Goal: Information Seeking & Learning: Learn about a topic

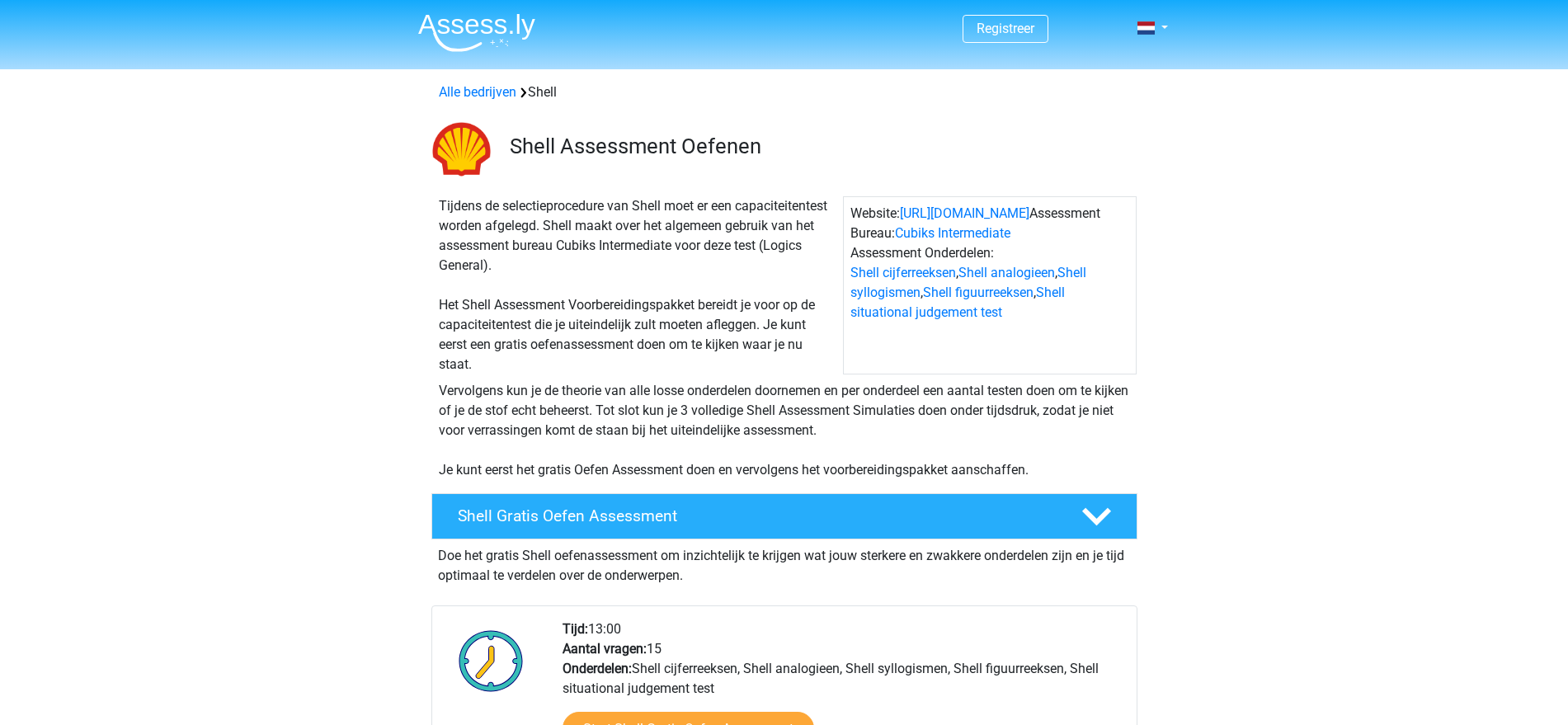
click at [450, 18] on img at bounding box center [476, 32] width 117 height 38
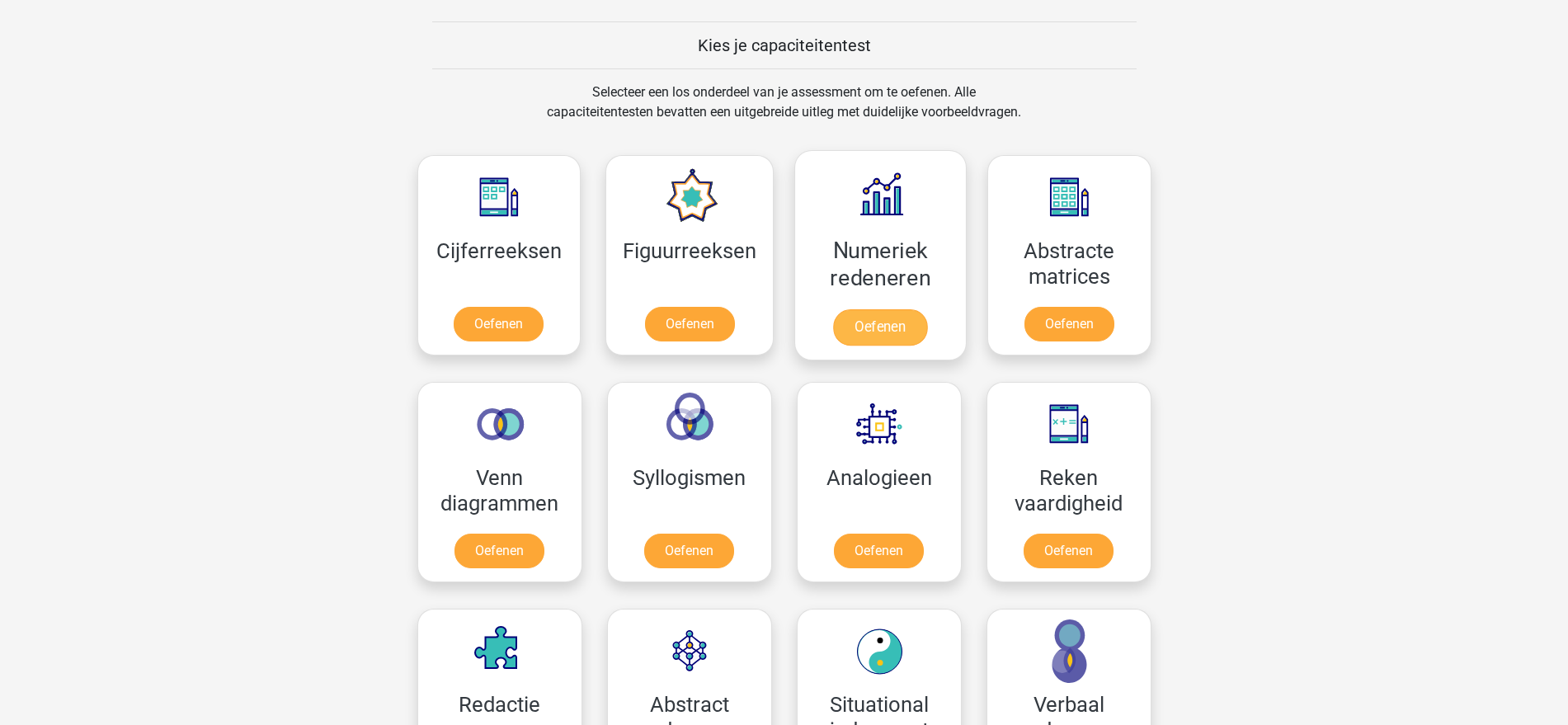
scroll to position [413, 0]
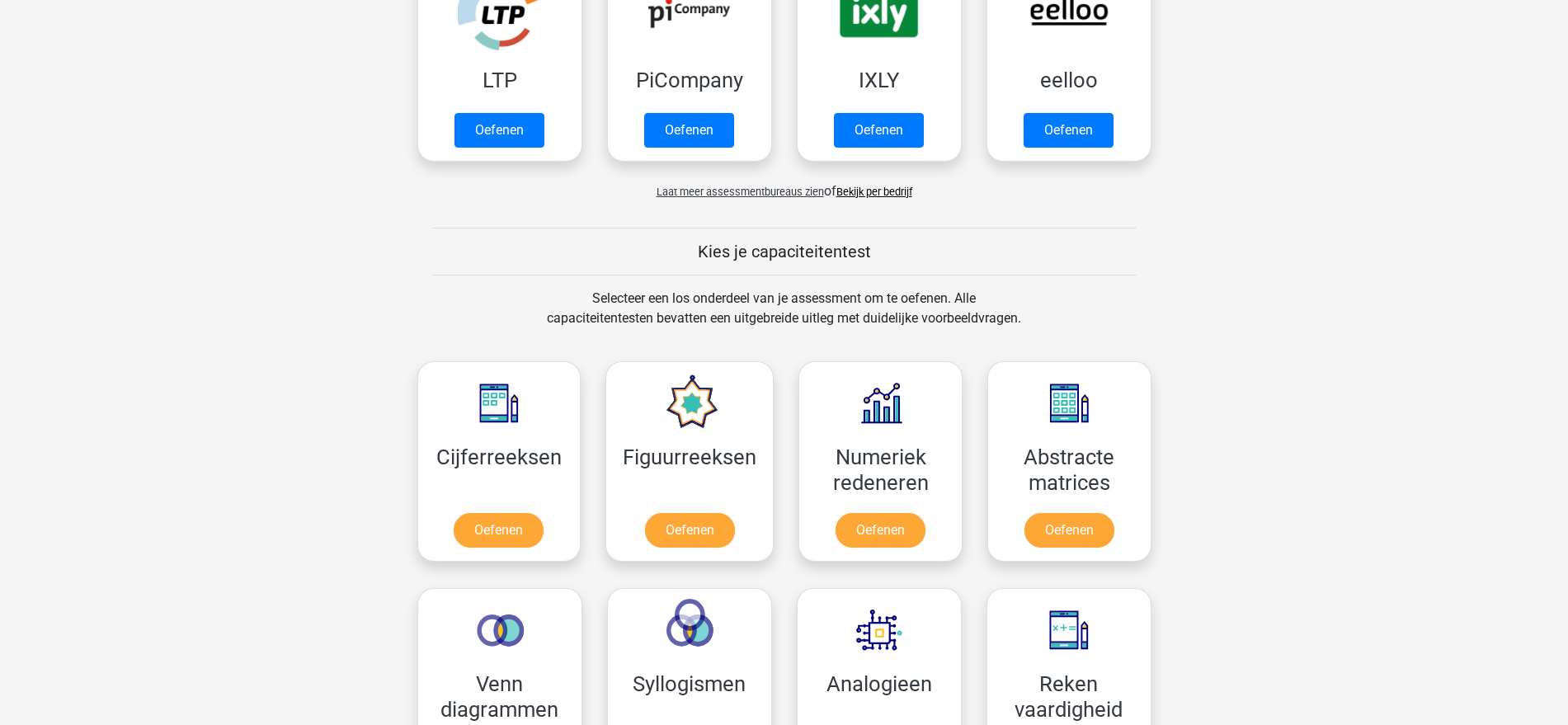
click at [808, 190] on span "Laat meer assessmentbureaus zien" at bounding box center [740, 192] width 167 height 13
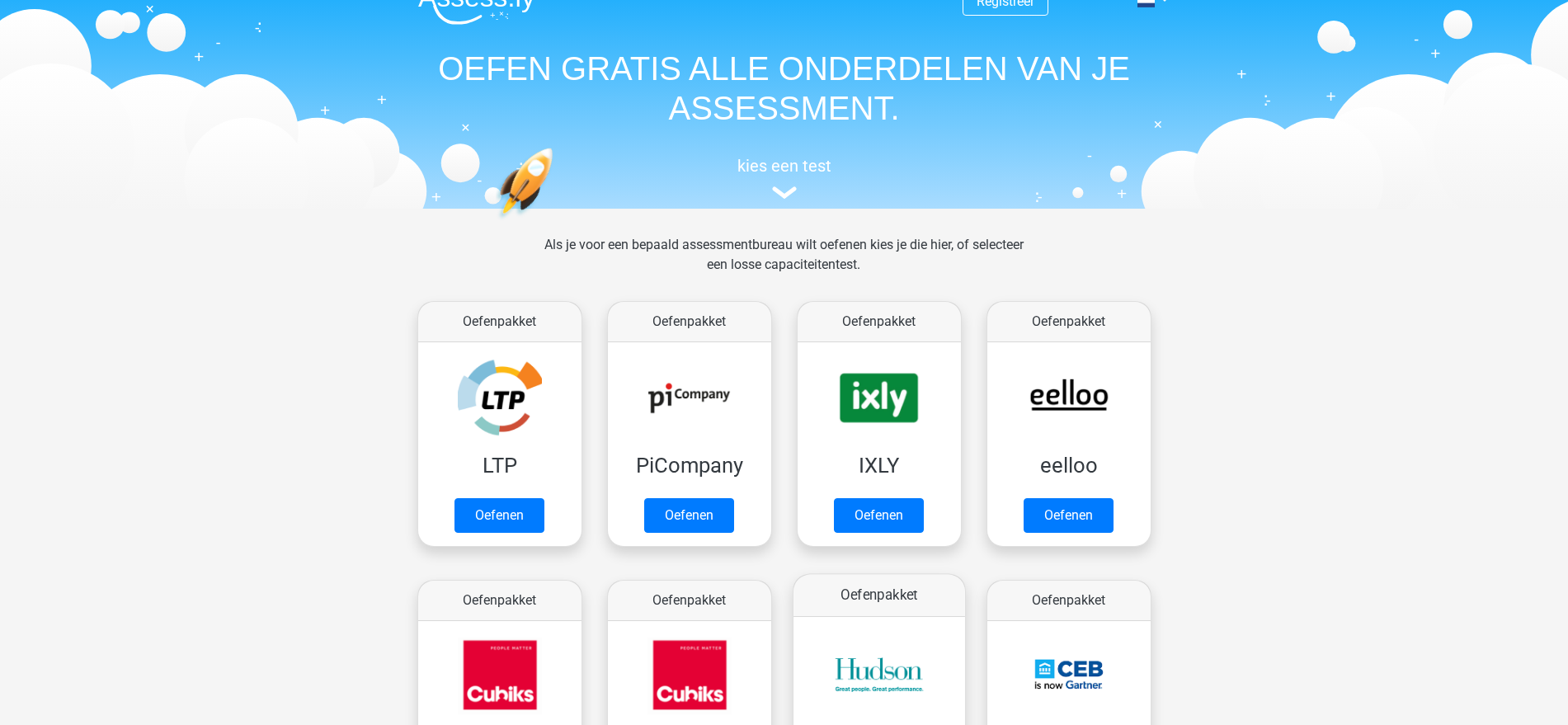
scroll to position [0, 0]
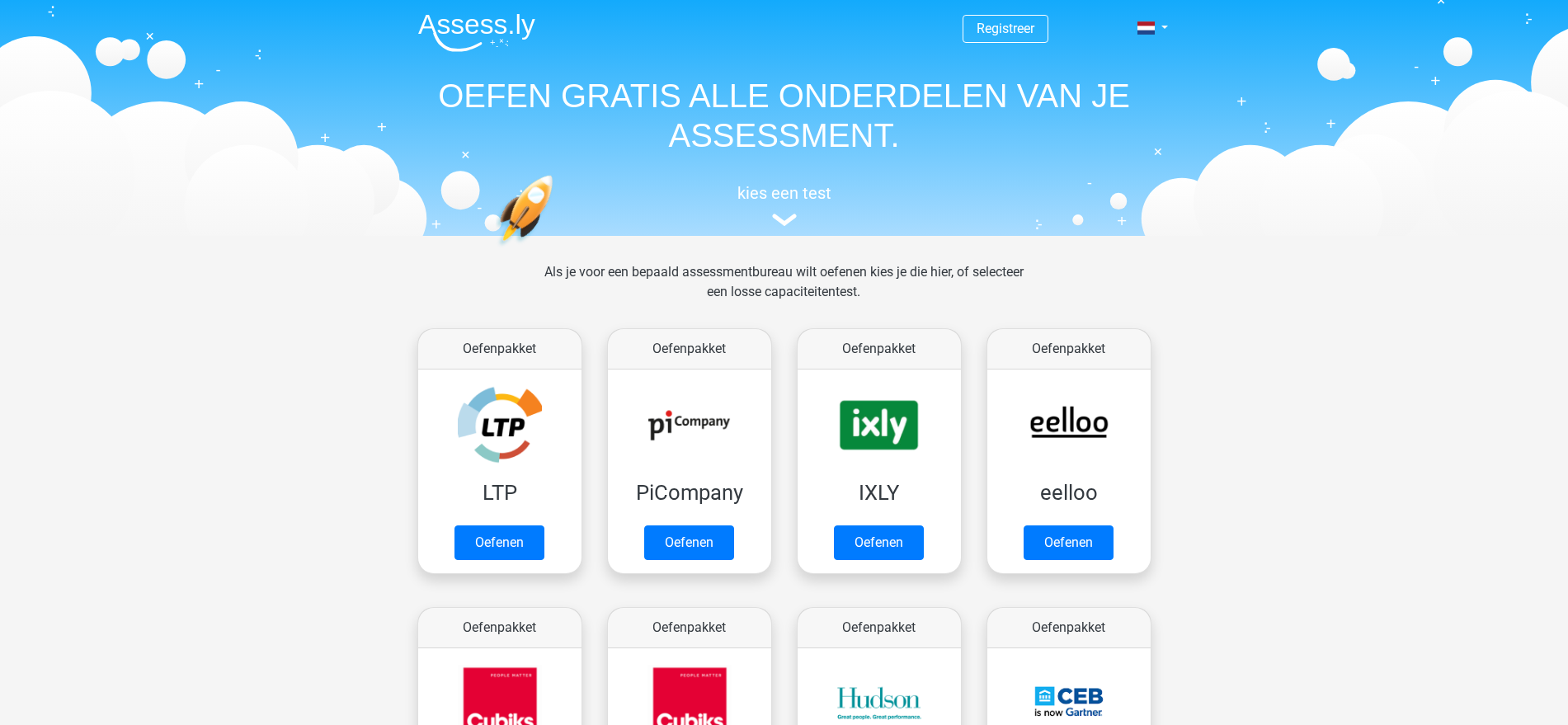
click at [454, 28] on img at bounding box center [476, 32] width 117 height 38
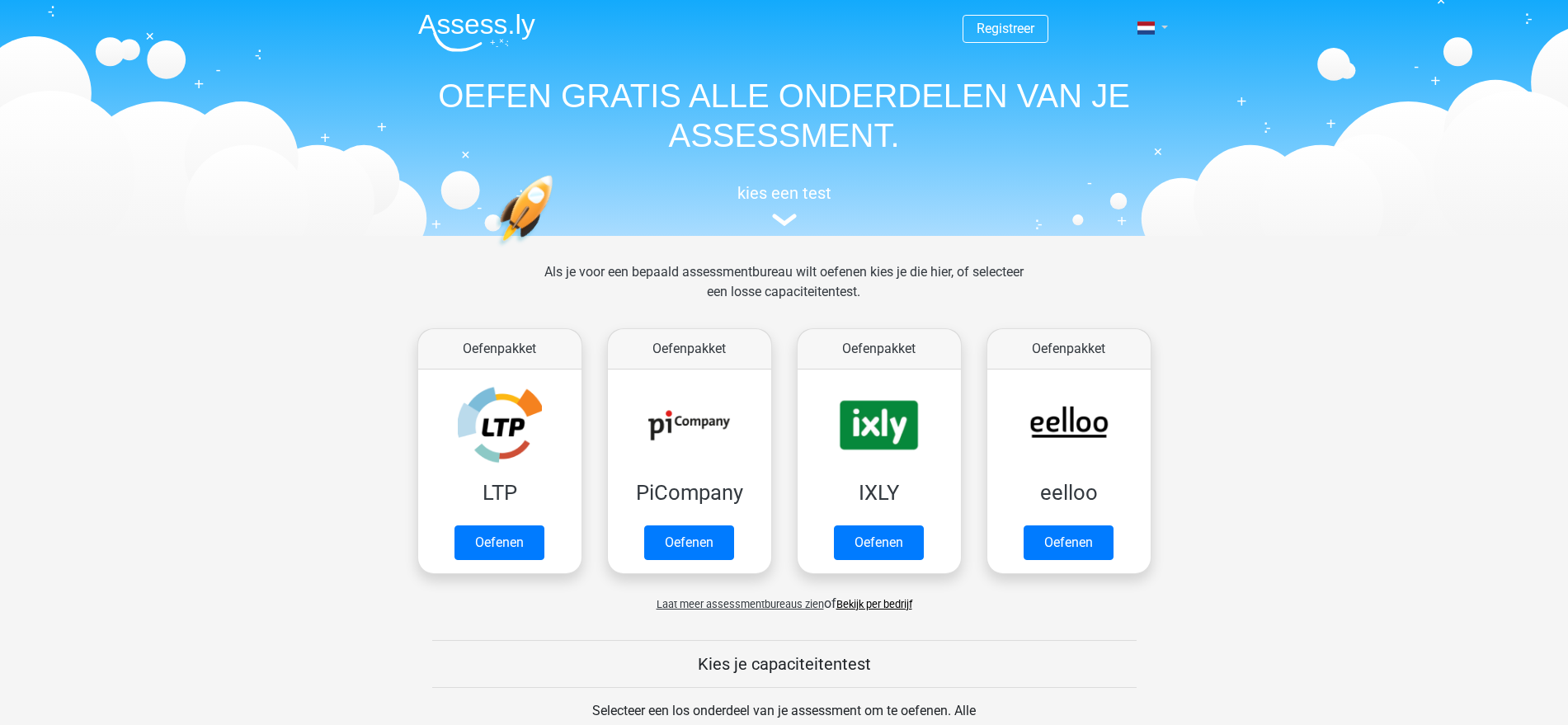
click at [1159, 23] on link at bounding box center [1147, 28] width 33 height 20
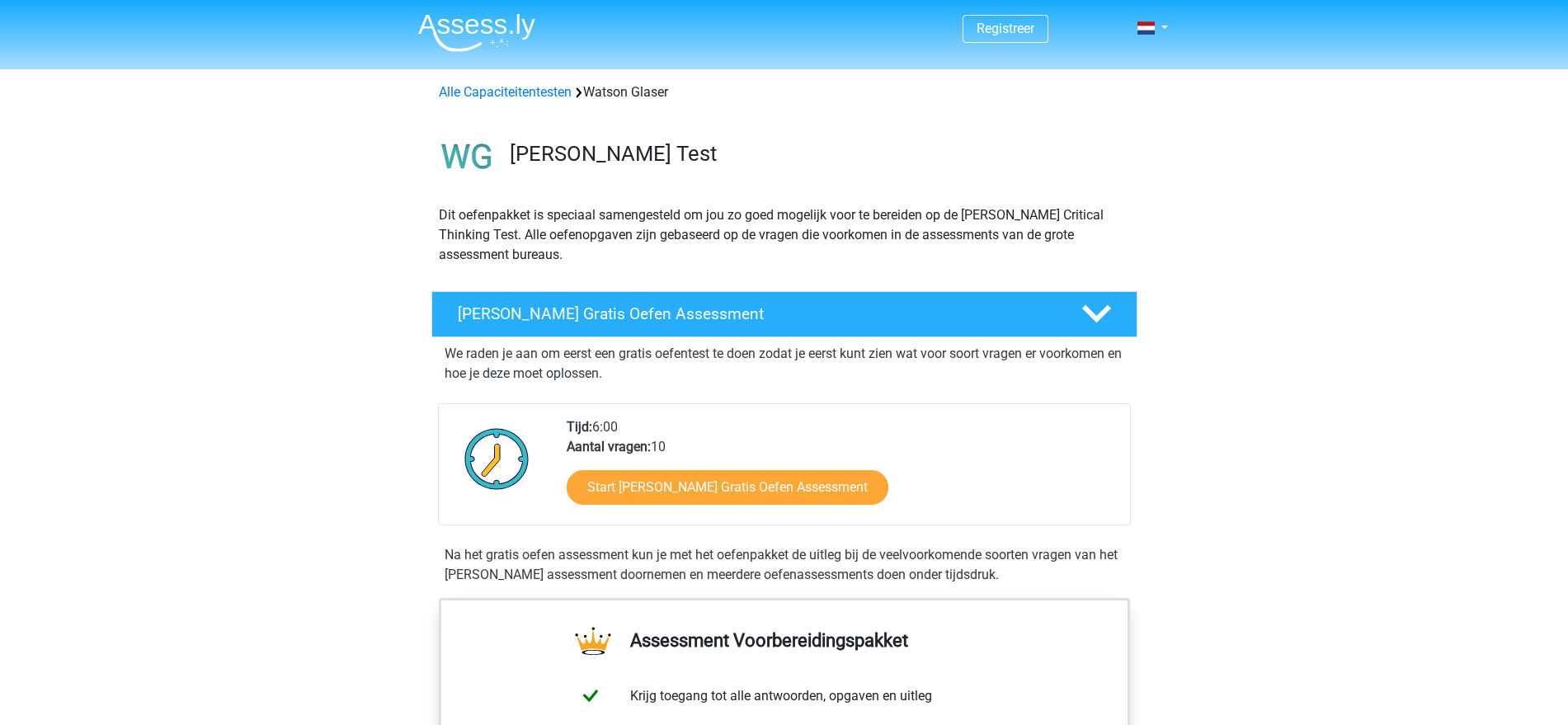
scroll to position [619, 0]
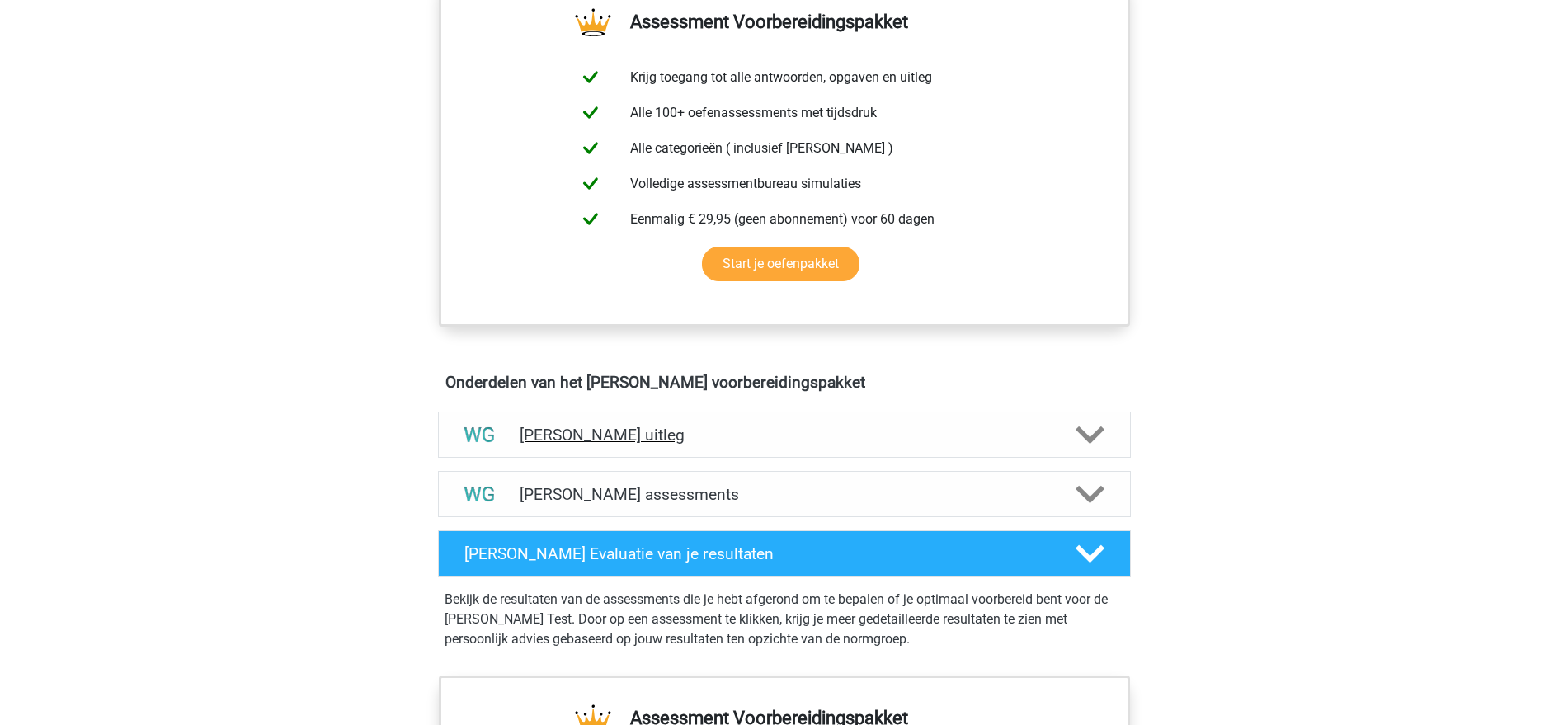
click at [674, 426] on h4 "[PERSON_NAME] uitleg" at bounding box center [784, 434] width 530 height 19
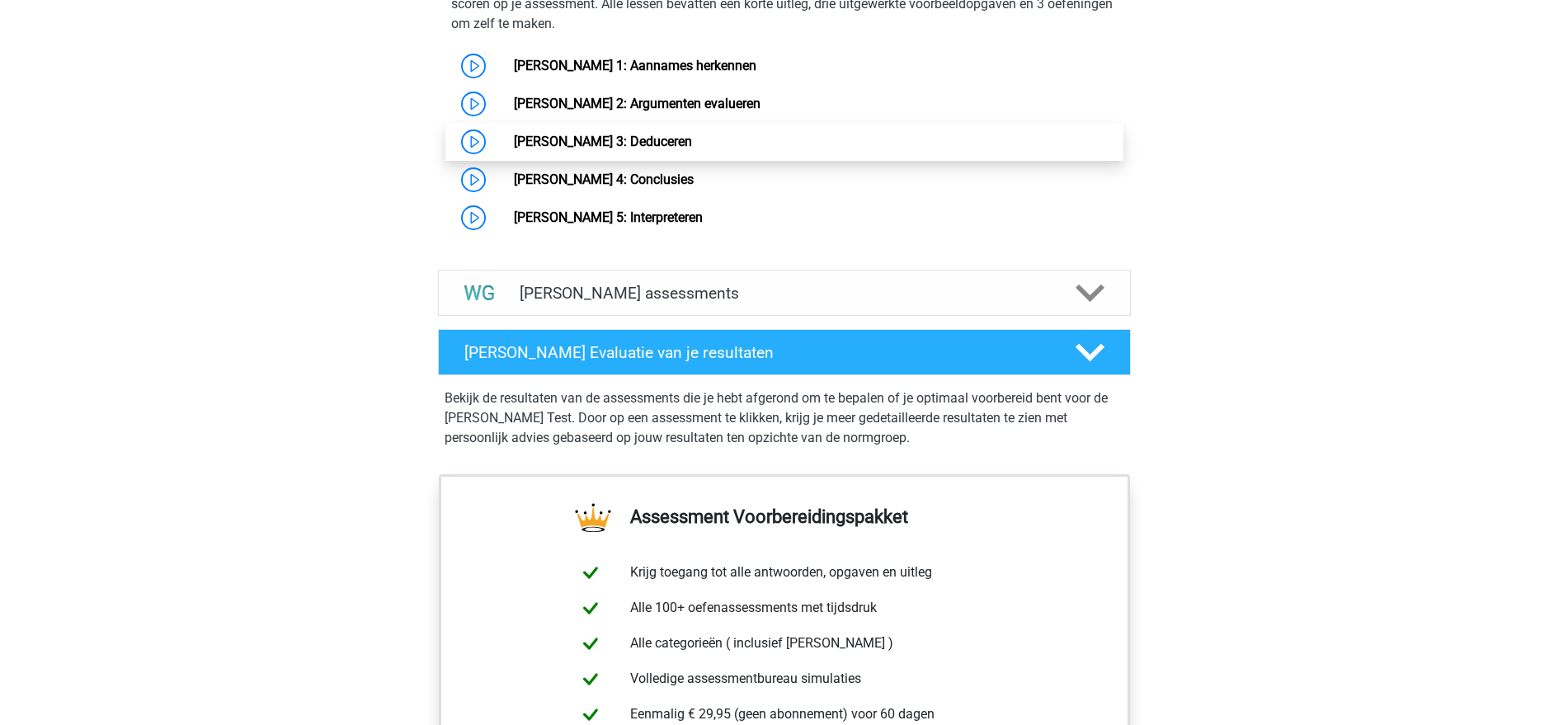
scroll to position [1238, 0]
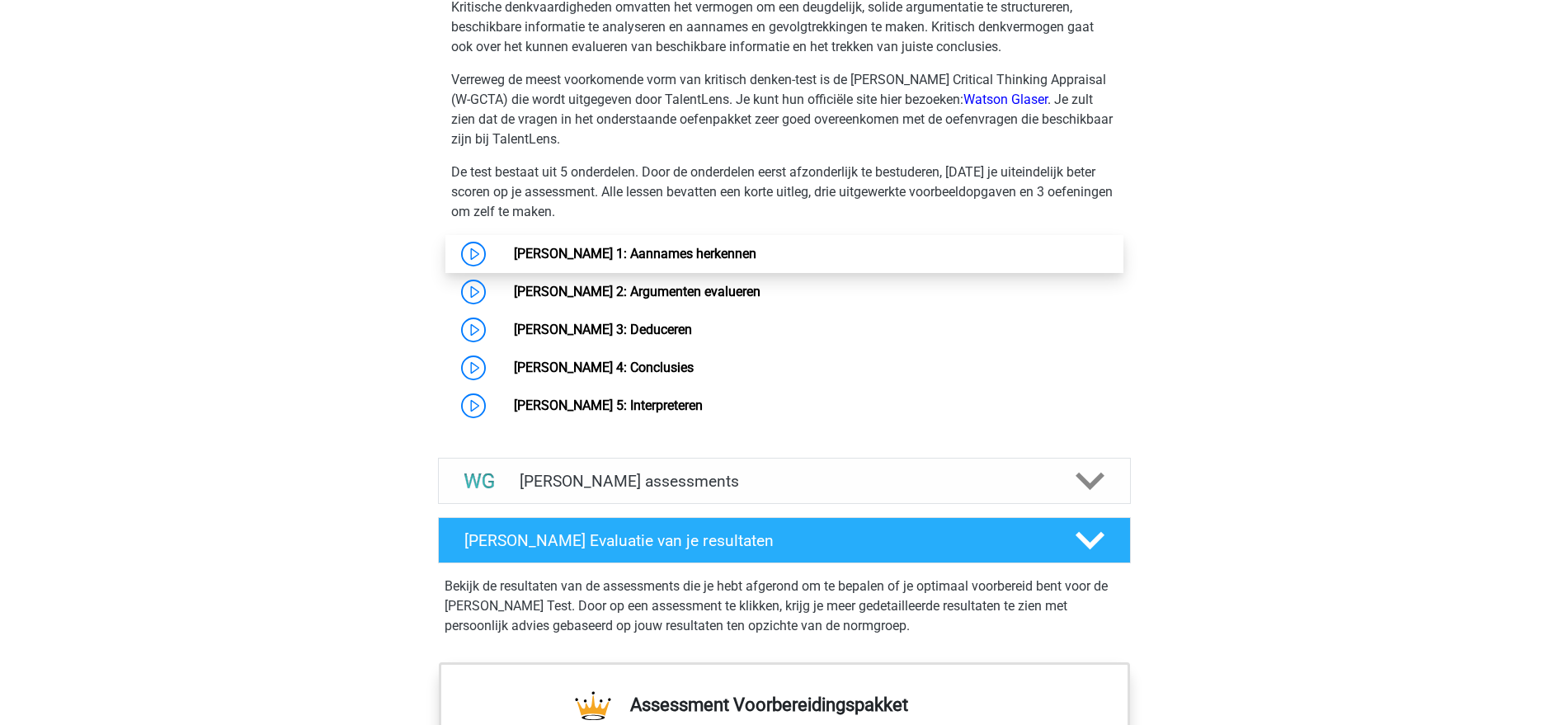
click at [678, 249] on link "[PERSON_NAME] 1: Aannames herkennen" at bounding box center [634, 254] width 242 height 16
